Goal: Information Seeking & Learning: Check status

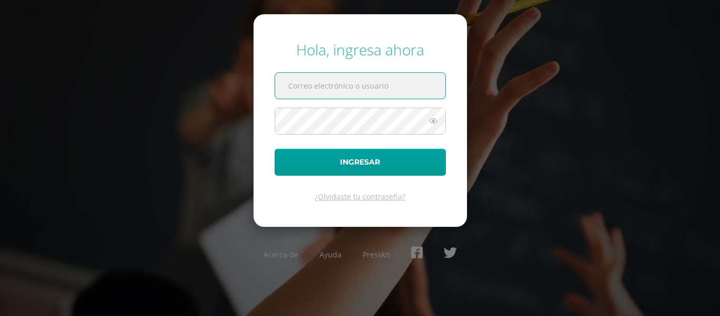
click at [330, 81] on input "text" at bounding box center [360, 86] width 170 height 26
type input "24034@lasallechiquimula.edu.gt"
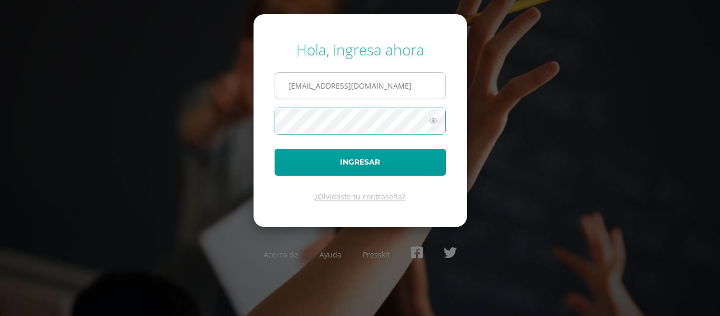
click at [274, 149] on button "Ingresar" at bounding box center [359, 162] width 171 height 27
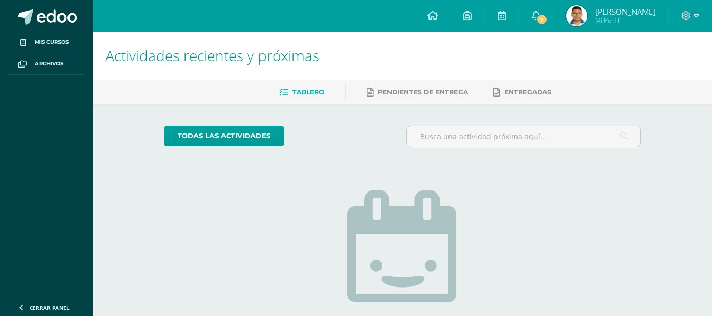
click at [595, 19] on span "Mi Perfil" at bounding box center [625, 20] width 61 height 9
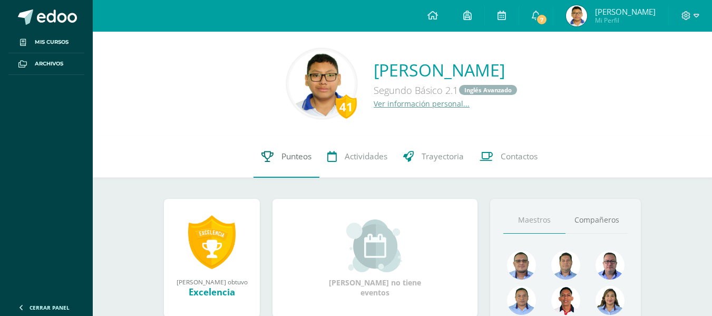
click at [297, 156] on span "Punteos" at bounding box center [296, 156] width 30 height 11
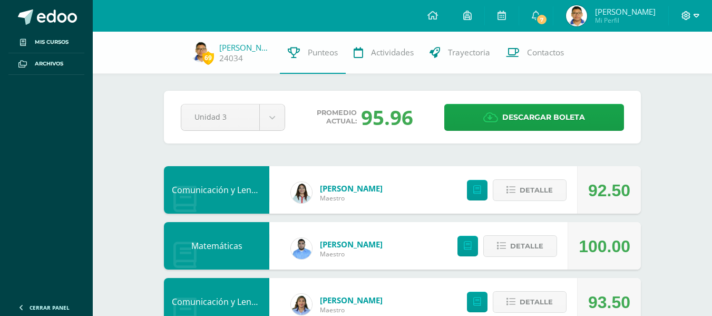
click at [692, 14] on span at bounding box center [690, 16] width 18 height 12
click at [650, 73] on span "Cerrar sesión" at bounding box center [662, 72] width 47 height 10
